Goal: Find specific page/section: Find specific page/section

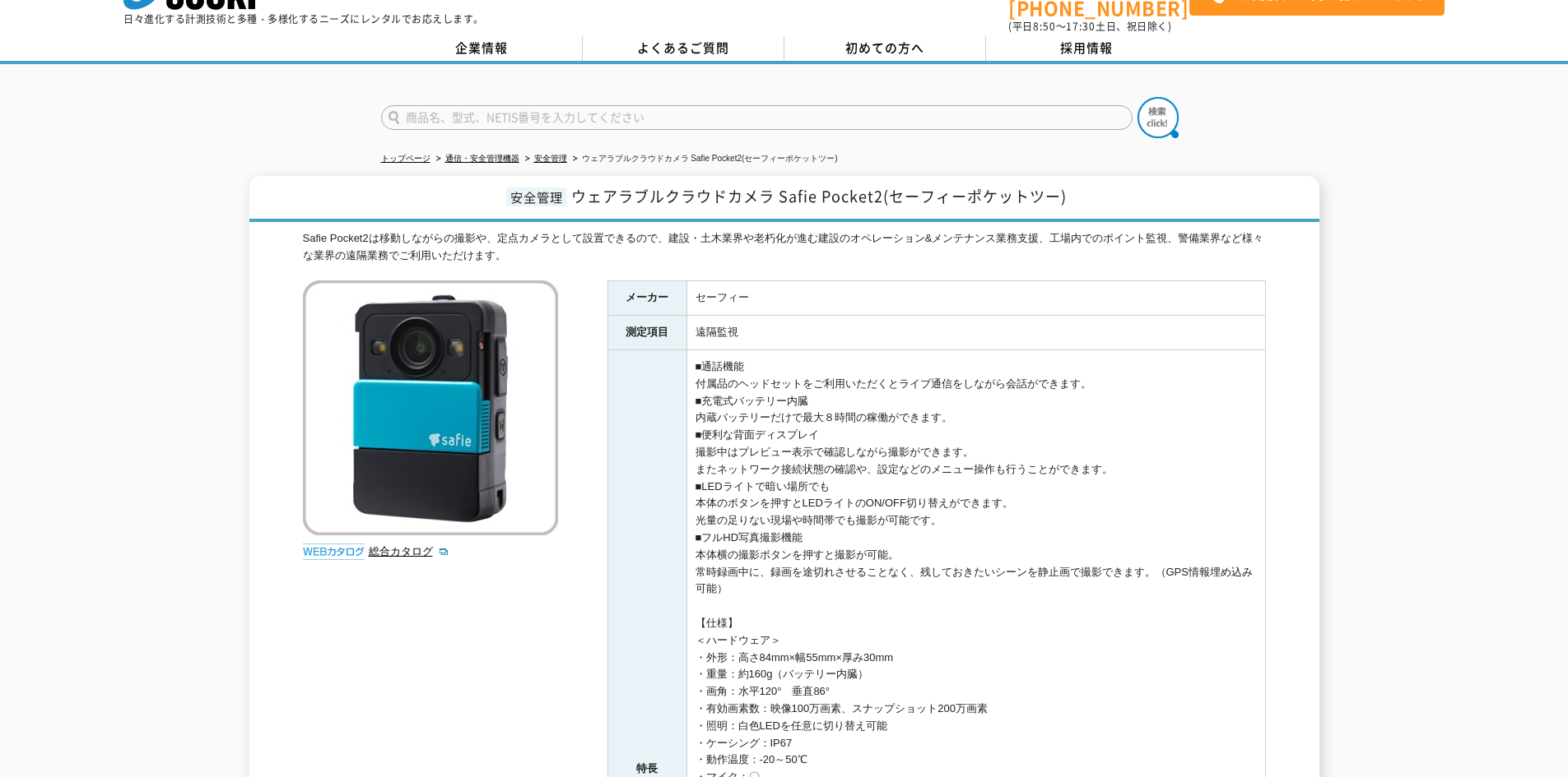
scroll to position [83, 0]
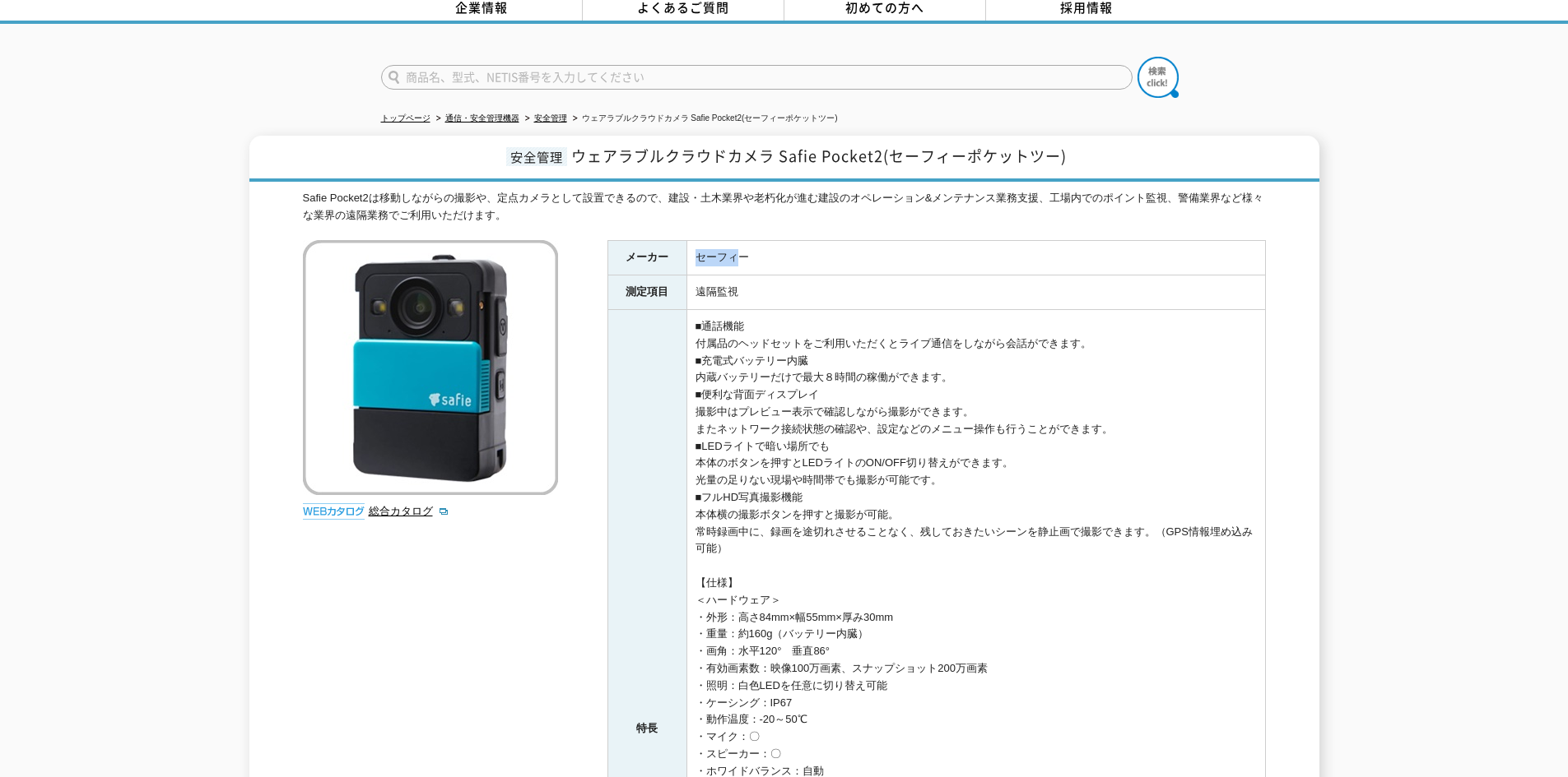
drag, startPoint x: 743, startPoint y: 243, endPoint x: 688, endPoint y: 240, distance: 55.1
click at [688, 241] on td "セーフィー" at bounding box center [975, 258] width 578 height 35
click at [732, 246] on td "セーフィー" at bounding box center [975, 258] width 578 height 35
drag, startPoint x: 748, startPoint y: 248, endPoint x: 692, endPoint y: 246, distance: 56.0
click at [692, 246] on td "セーフィー" at bounding box center [975, 258] width 578 height 35
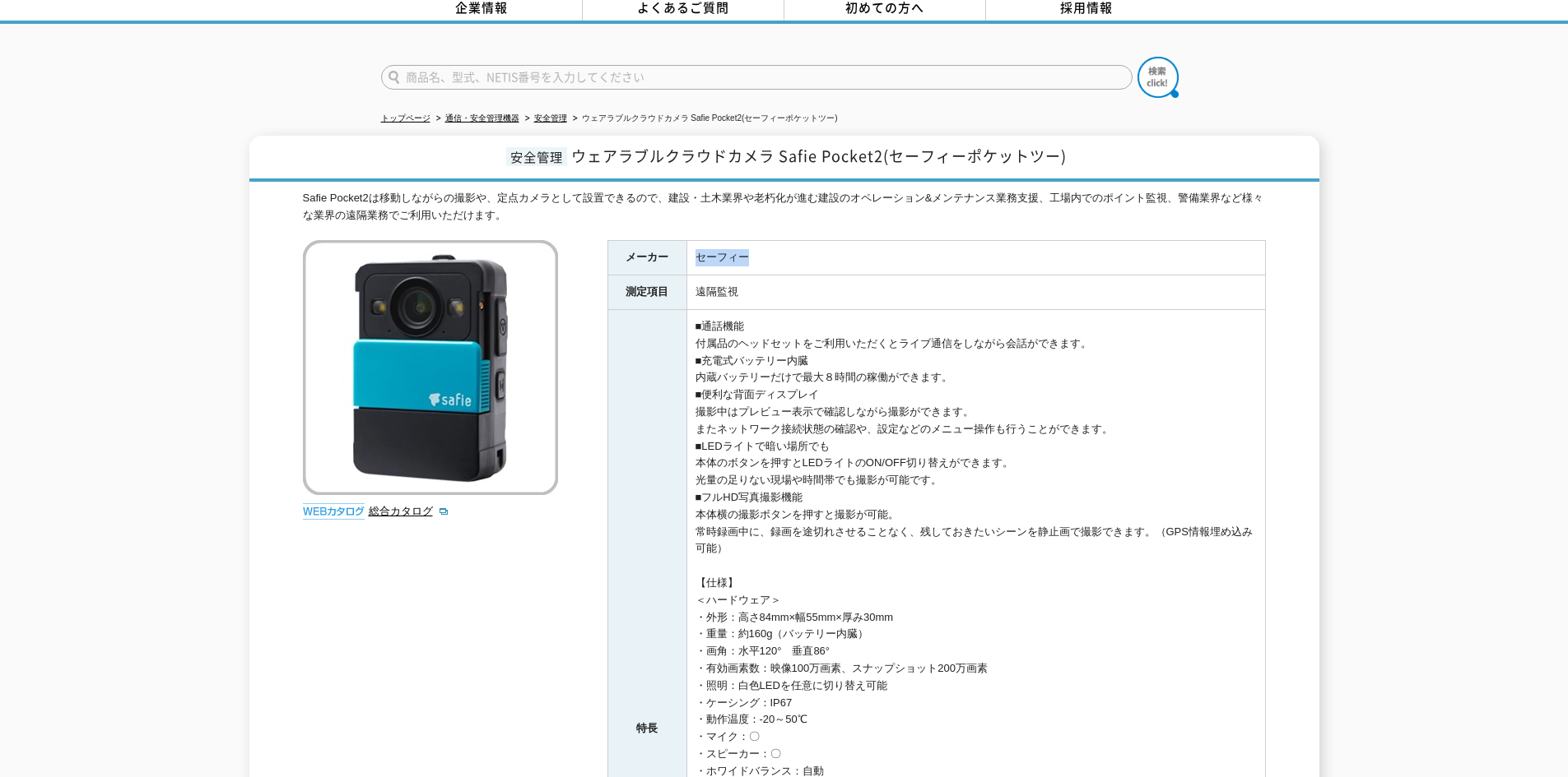
copy td "セーフィー"
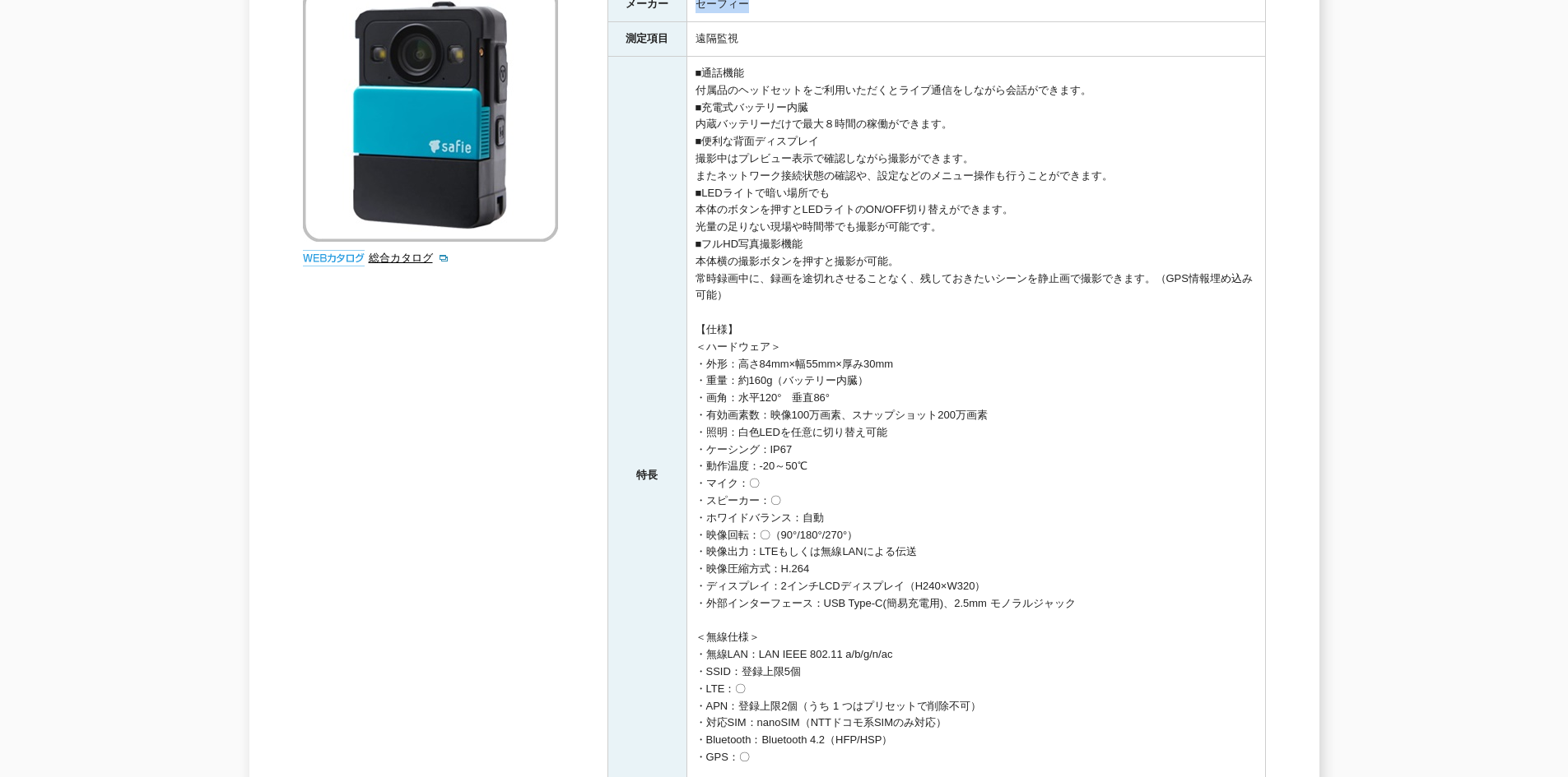
scroll to position [19, 0]
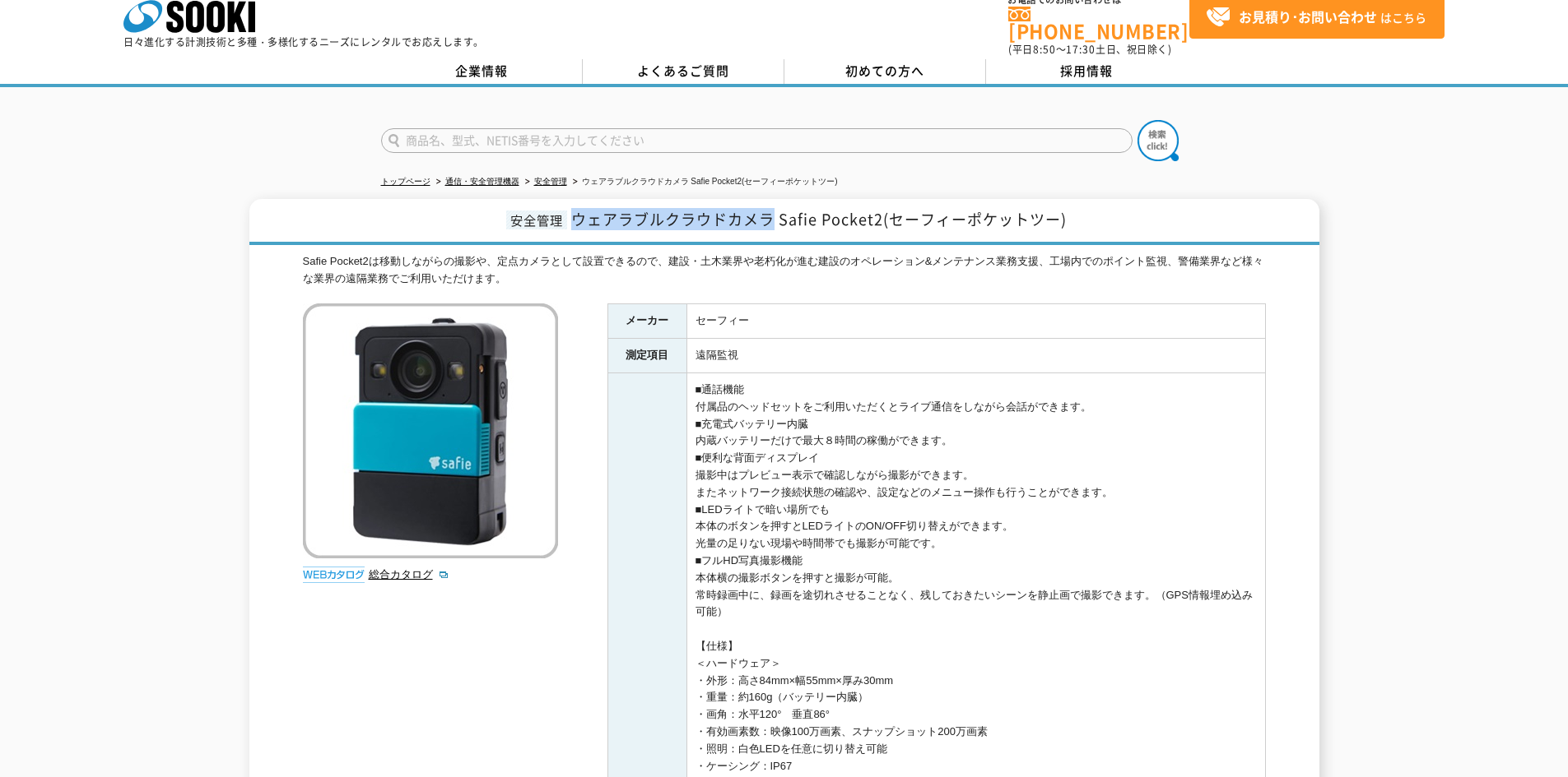
drag, startPoint x: 575, startPoint y: 210, endPoint x: 771, endPoint y: 208, distance: 196.0
click at [771, 208] on span "ウェアラブルクラウドカメラ Safie Pocket2(セーフィーポケットツー)" at bounding box center [819, 218] width 496 height 22
copy span "ウェアラブルクラウドカメラ"
